Goal: Task Accomplishment & Management: Use online tool/utility

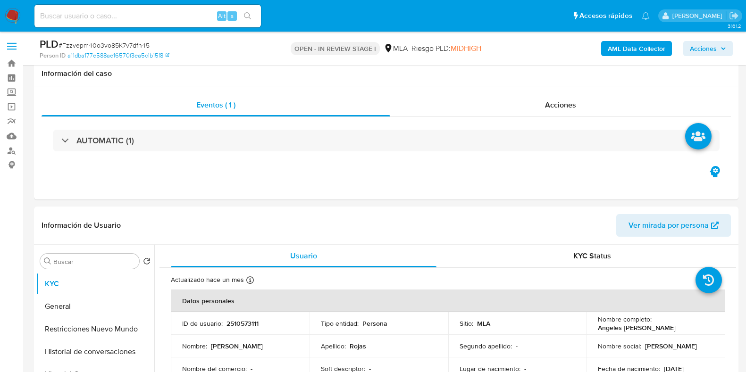
select select "10"
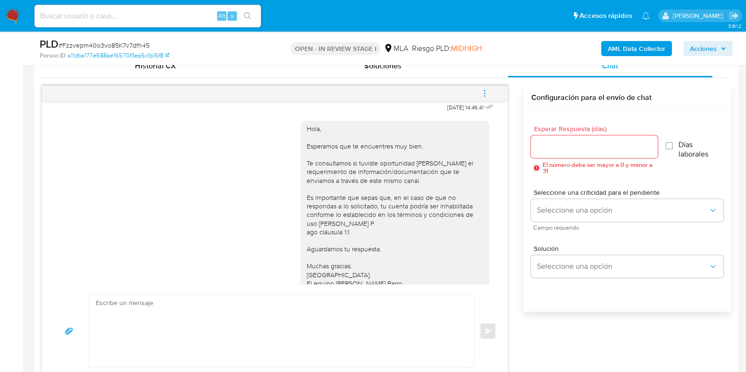
scroll to position [558, 0]
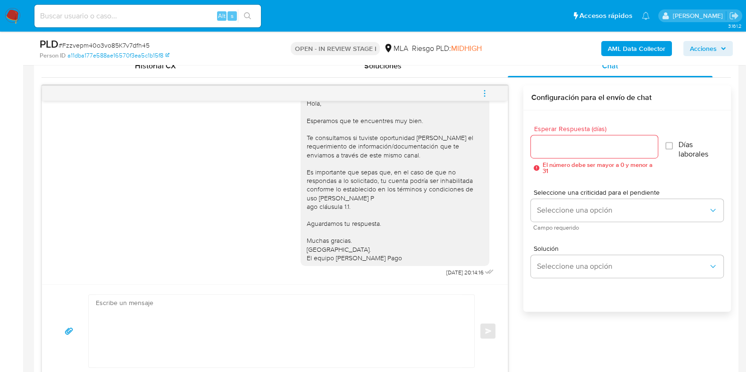
click at [484, 92] on icon "menu-action" at bounding box center [484, 93] width 8 height 8
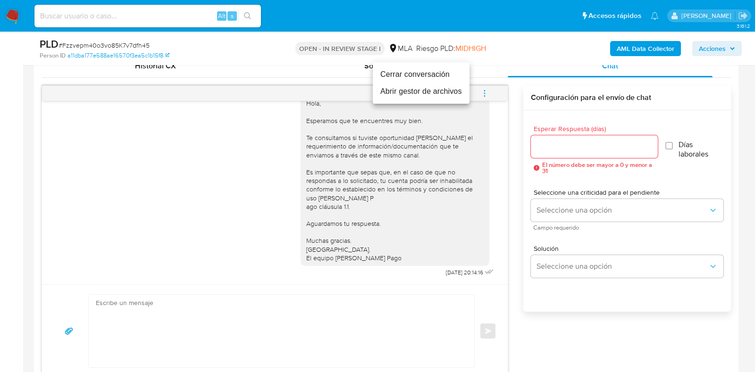
click at [435, 78] on li "Cerrar conversación" at bounding box center [421, 74] width 97 height 17
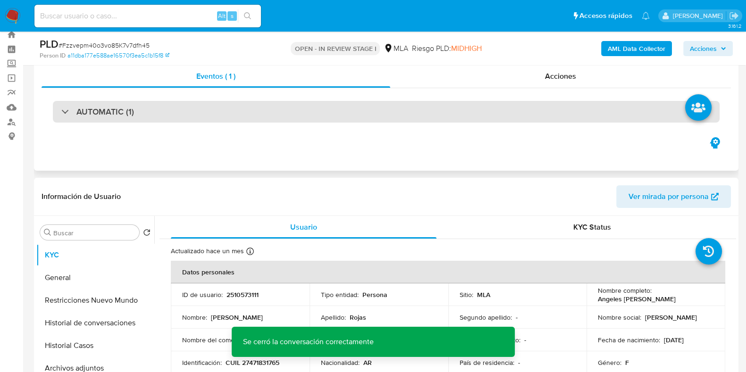
scroll to position [0, 0]
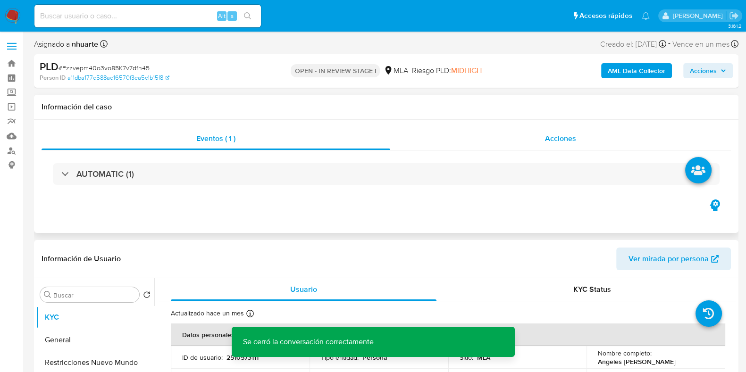
click at [559, 140] on span "Acciones" at bounding box center [560, 138] width 31 height 11
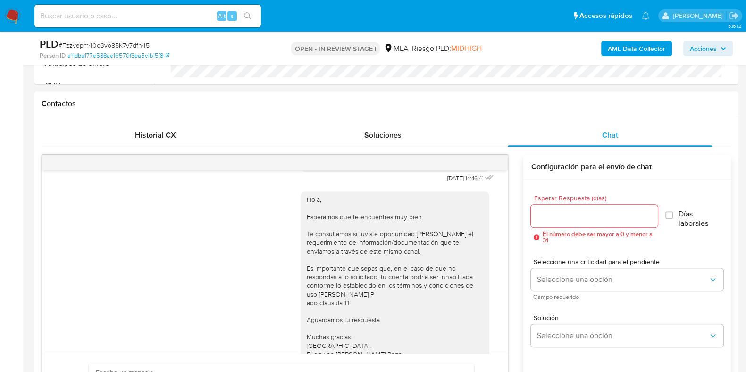
scroll to position [510, 0]
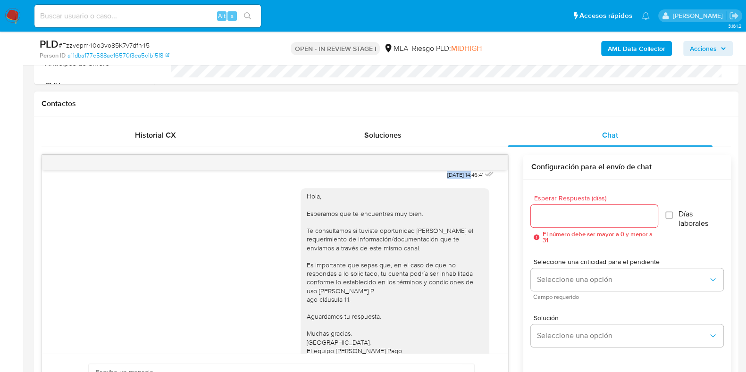
drag, startPoint x: 426, startPoint y: 187, endPoint x: 454, endPoint y: 191, distance: 28.1
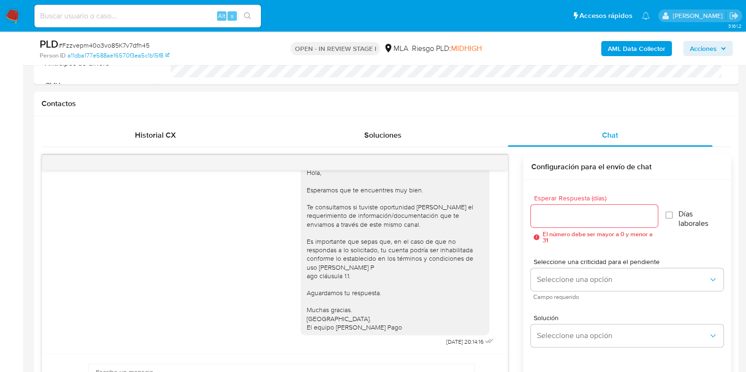
scroll to position [649, 0]
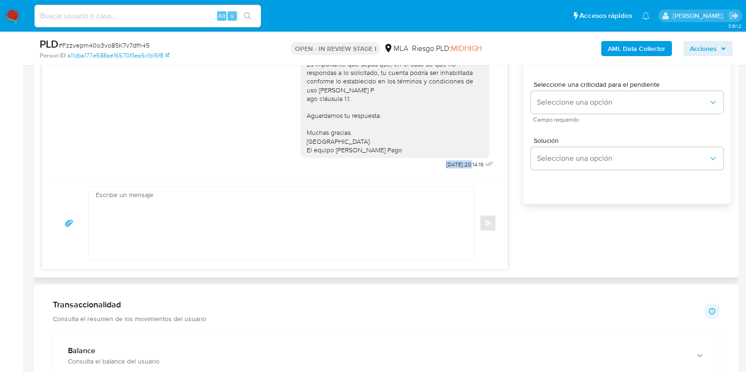
drag, startPoint x: 425, startPoint y: 165, endPoint x: 453, endPoint y: 165, distance: 28.3
click at [453, 165] on span "[DATE] 20:14:16" at bounding box center [464, 165] width 37 height 8
copy span "[DATE]"
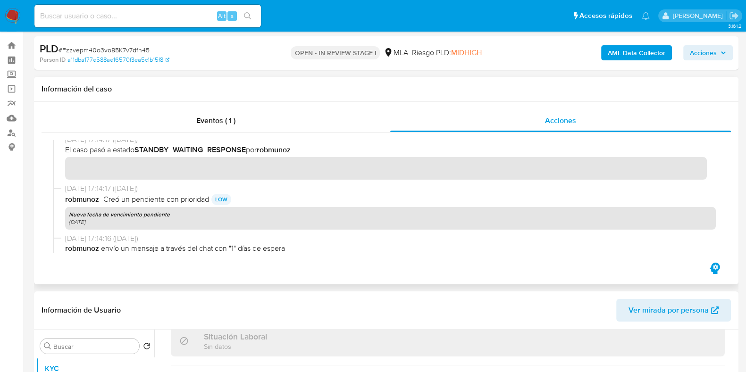
scroll to position [0, 0]
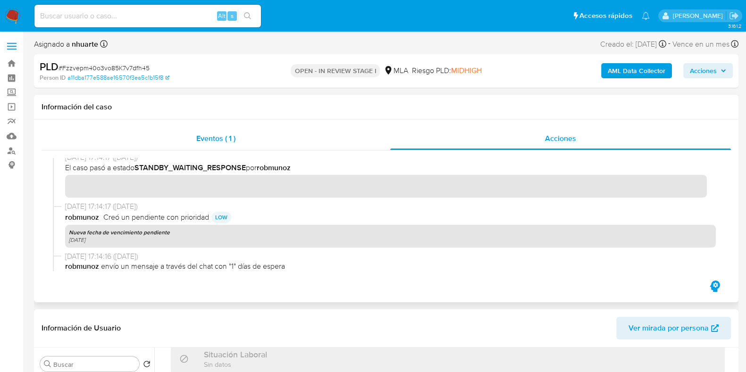
click at [215, 131] on div "Eventos ( 1 )" at bounding box center [216, 138] width 349 height 23
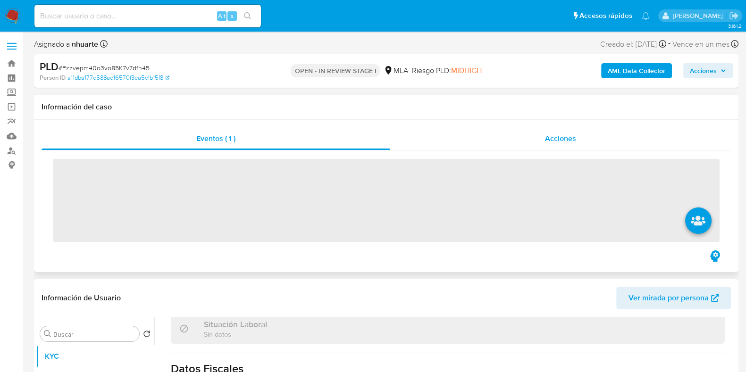
click at [549, 143] on span "Acciones" at bounding box center [560, 138] width 31 height 11
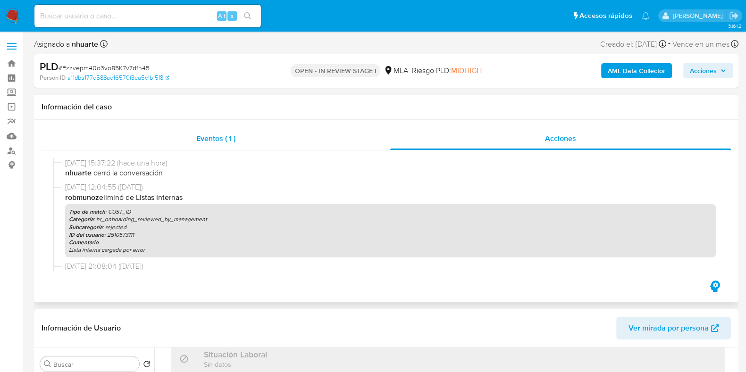
click at [240, 140] on div "Eventos ( 1 )" at bounding box center [216, 138] width 349 height 23
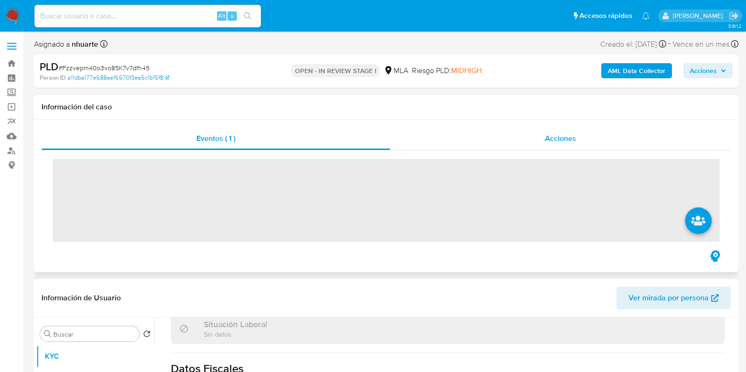
click at [566, 144] on span "Acciones" at bounding box center [560, 138] width 31 height 11
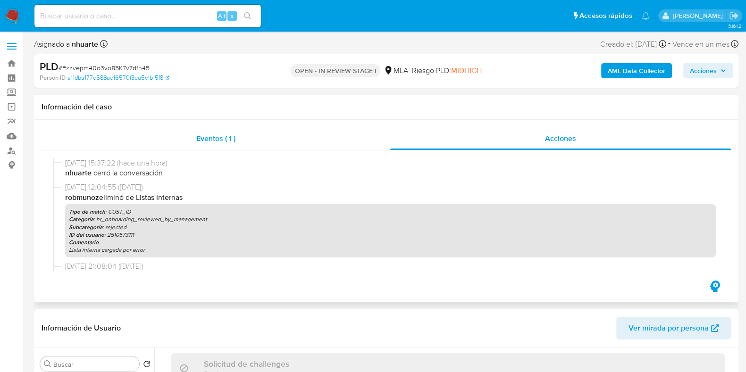
click at [219, 134] on span "Eventos ( 1 )" at bounding box center [215, 138] width 39 height 11
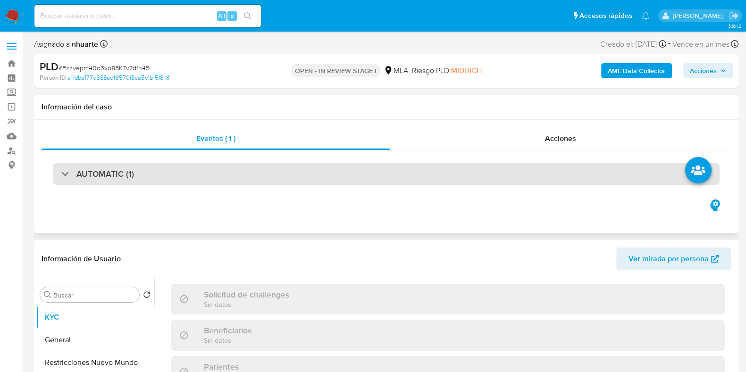
click at [269, 178] on div "AUTOMATIC (1)" at bounding box center [386, 174] width 667 height 22
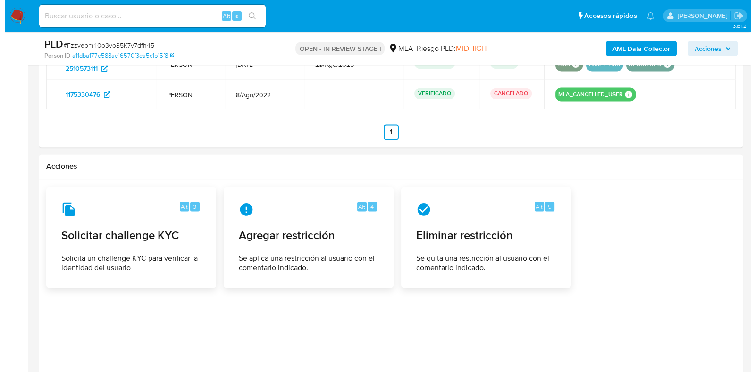
scroll to position [1729, 0]
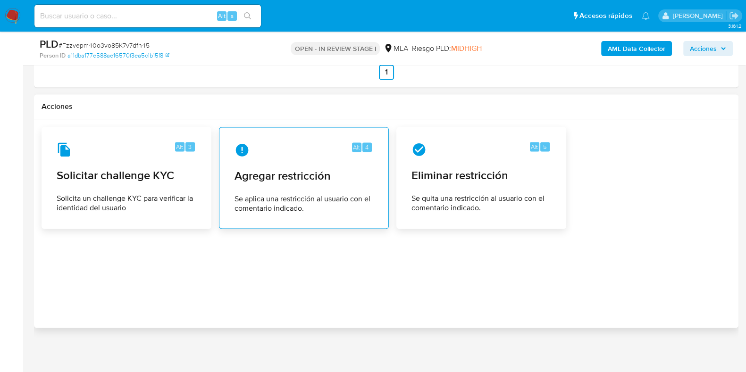
click at [333, 177] on span "Agregar restricción" at bounding box center [304, 176] width 139 height 14
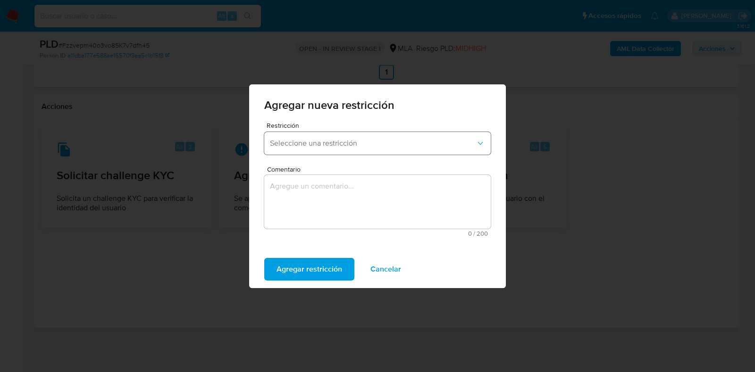
click at [331, 150] on button "Seleccione una restricción" at bounding box center [377, 143] width 227 height 23
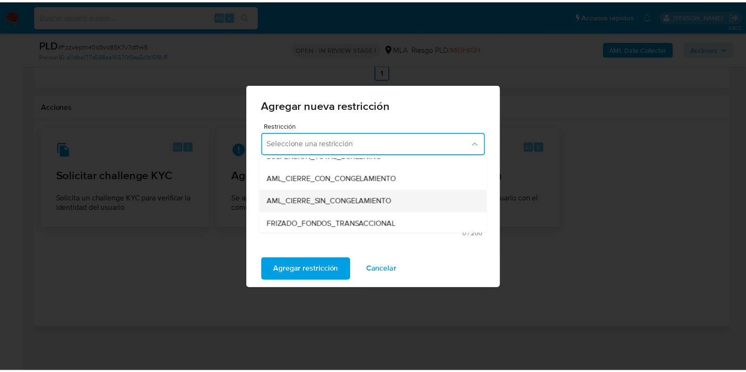
scroll to position [118, 0]
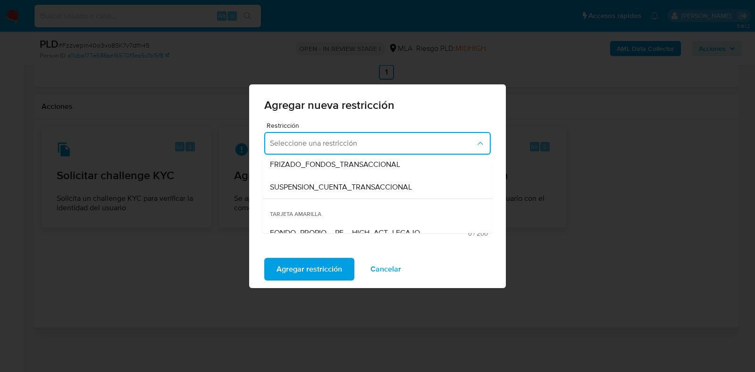
click at [331, 190] on span "SUSPENSION_CUENTA_TRANSACCIONAL" at bounding box center [341, 187] width 142 height 9
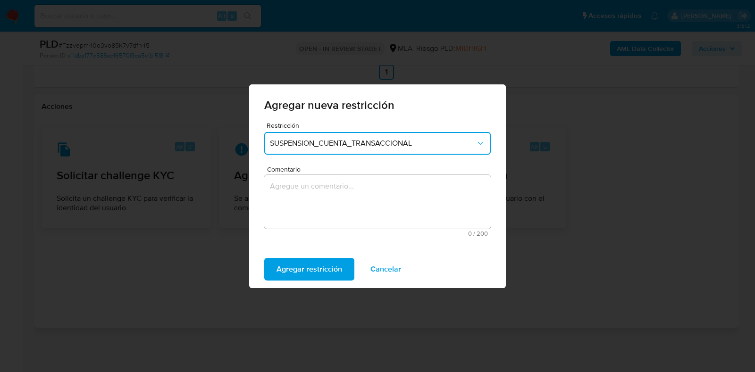
click at [331, 190] on textarea "Comentario" at bounding box center [377, 202] width 227 height 54
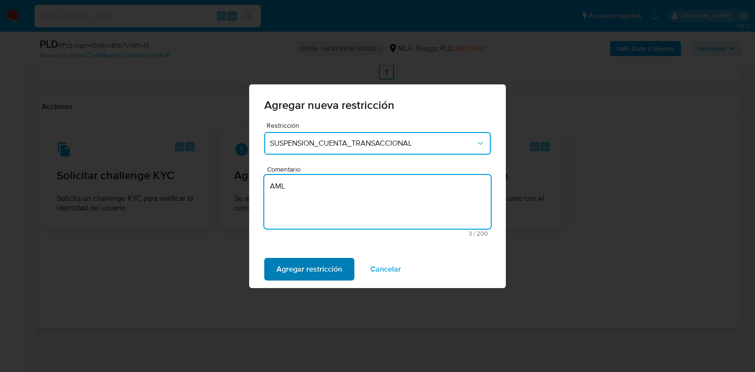
type textarea "AML"
click at [290, 268] on span "Agregar restricción" at bounding box center [310, 269] width 66 height 21
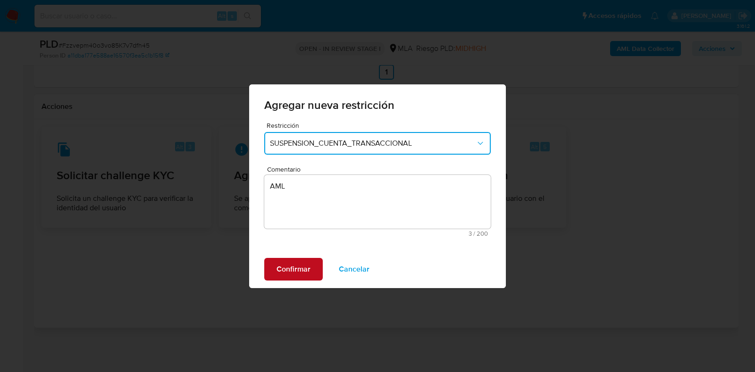
click at [290, 268] on span "Confirmar" at bounding box center [294, 269] width 34 height 21
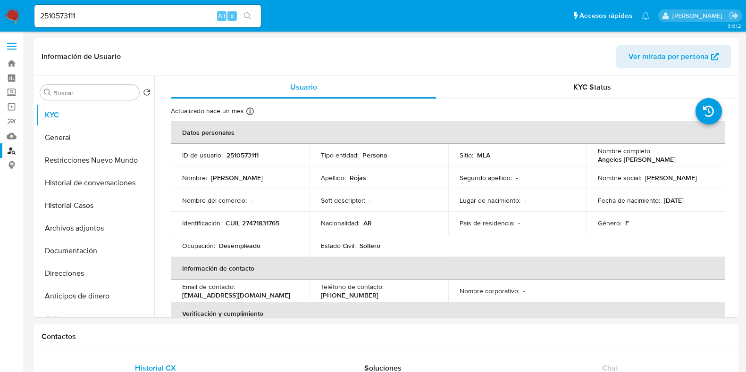
select select "10"
